Goal: Information Seeking & Learning: Learn about a topic

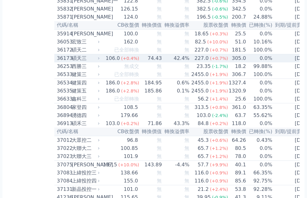
scroll to position [1427, 0]
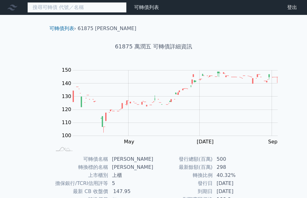
click at [57, 7] on input at bounding box center [76, 7] width 99 height 11
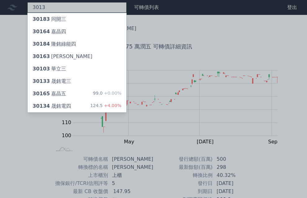
type input "3013"
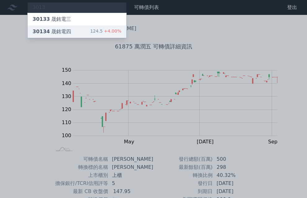
click at [43, 31] on div "30134 晟銘電四" at bounding box center [52, 31] width 38 height 7
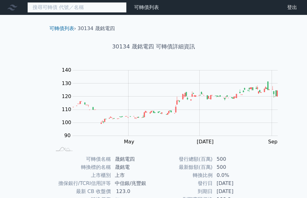
click at [45, 11] on input at bounding box center [76, 7] width 99 height 11
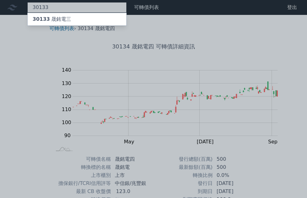
type input "30133"
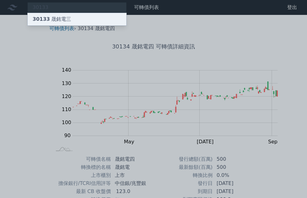
click at [45, 17] on div "30133 晟銘電三" at bounding box center [52, 19] width 38 height 7
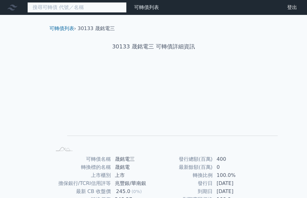
click at [65, 3] on input at bounding box center [76, 7] width 99 height 11
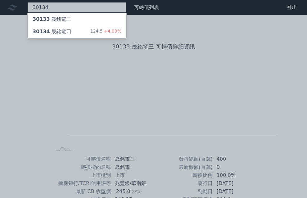
type input "30134"
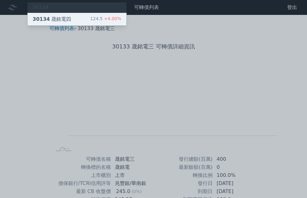
click at [49, 17] on div "30134 晟銘電四" at bounding box center [52, 19] width 38 height 7
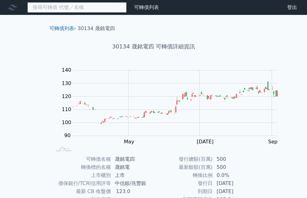
click at [55, 9] on input at bounding box center [76, 7] width 99 height 11
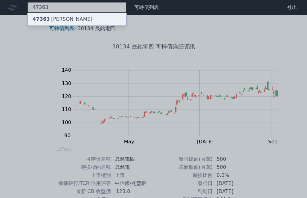
type input "47363"
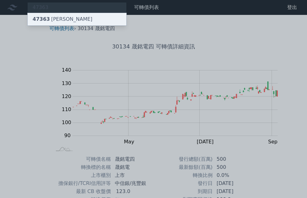
click at [54, 20] on div "47363 [PERSON_NAME]" at bounding box center [77, 19] width 99 height 12
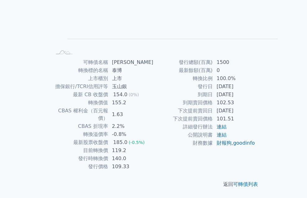
scroll to position [143, 0]
